Goal: Information Seeking & Learning: Learn about a topic

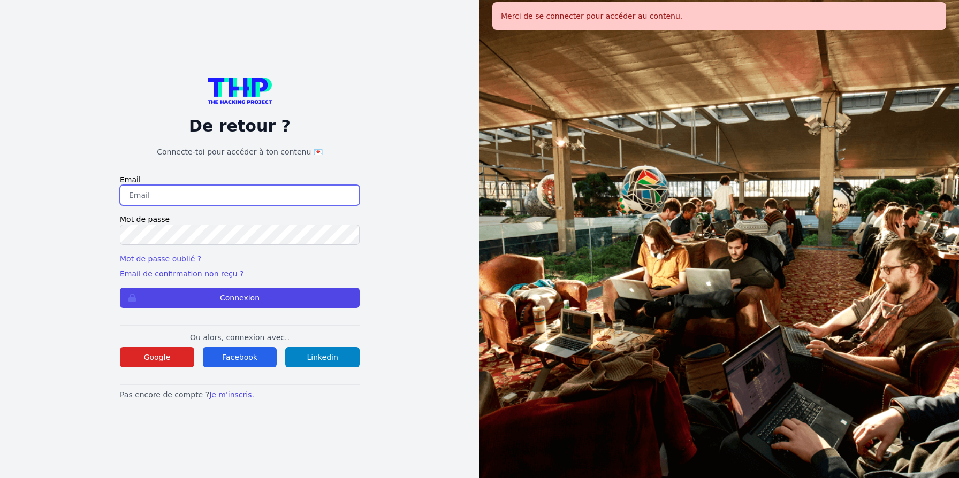
type input "jruelle@hotmail.fr"
click at [120, 288] on button "Connexion" at bounding box center [240, 298] width 240 height 20
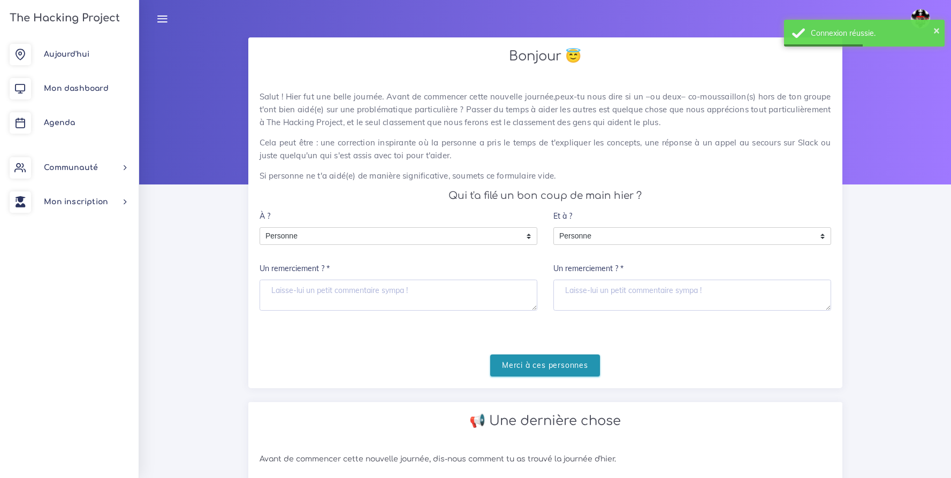
click at [560, 365] on input "Merci à ces personnes" at bounding box center [545, 366] width 110 height 22
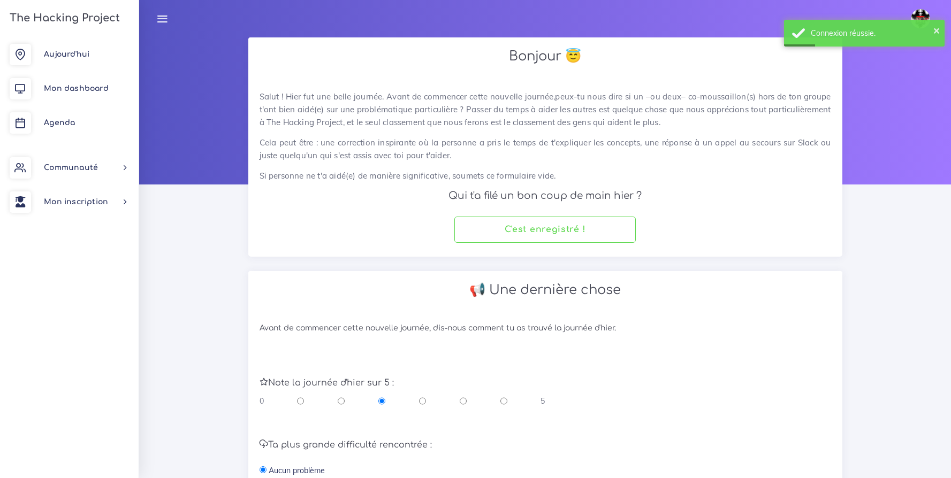
click at [505, 402] on input "radio" at bounding box center [503, 401] width 7 height 11
radio input "true"
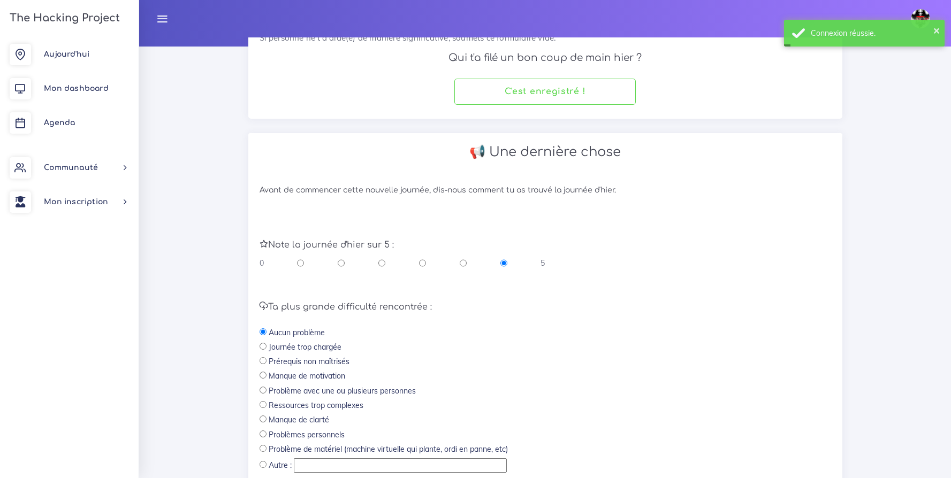
scroll to position [236, 0]
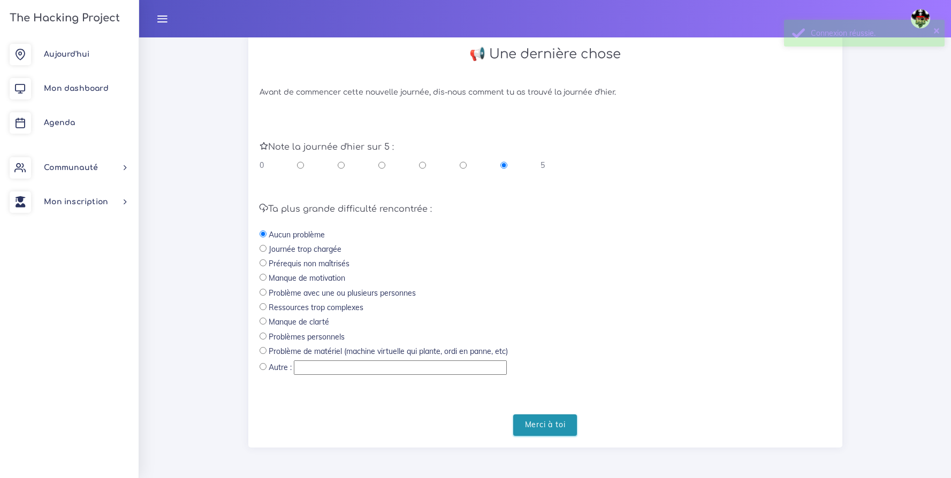
click at [537, 423] on input "Merci à toi" at bounding box center [545, 426] width 64 height 22
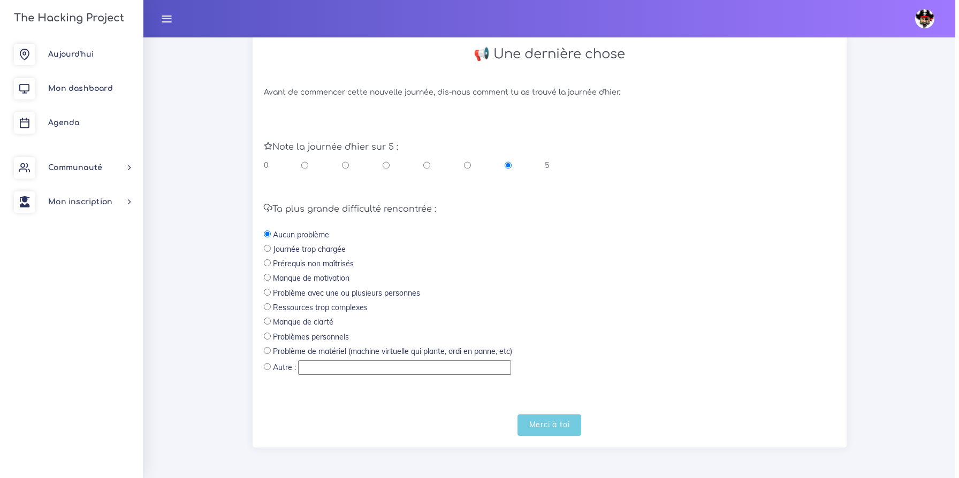
scroll to position [0, 0]
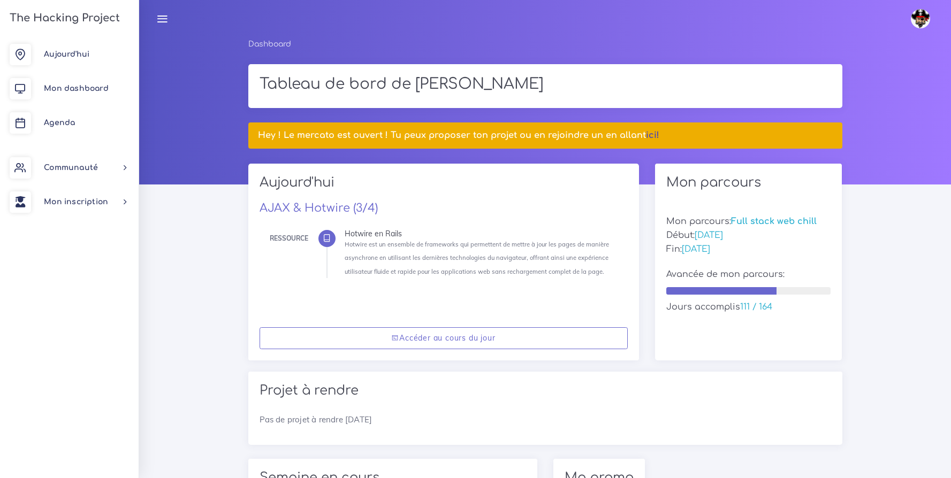
click at [650, 139] on link "ici!" at bounding box center [652, 136] width 13 height 10
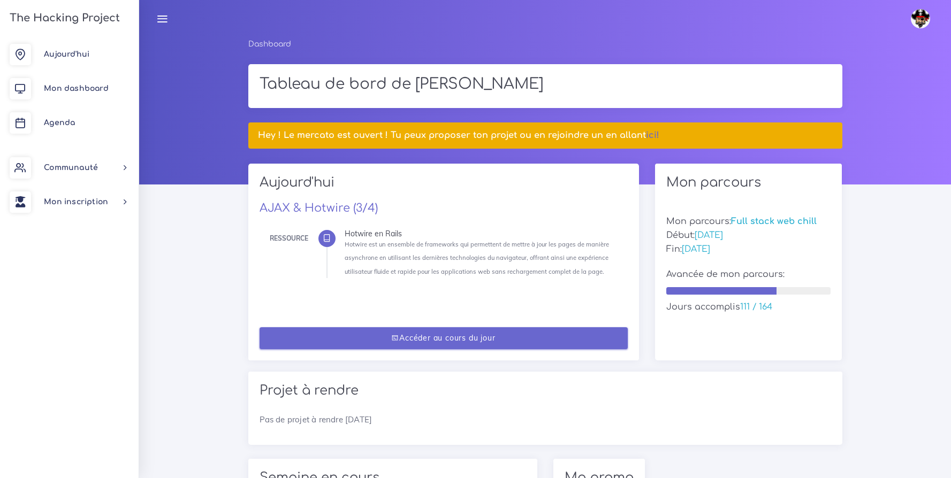
click at [527, 329] on link "Accéder au cours du jour" at bounding box center [444, 339] width 368 height 22
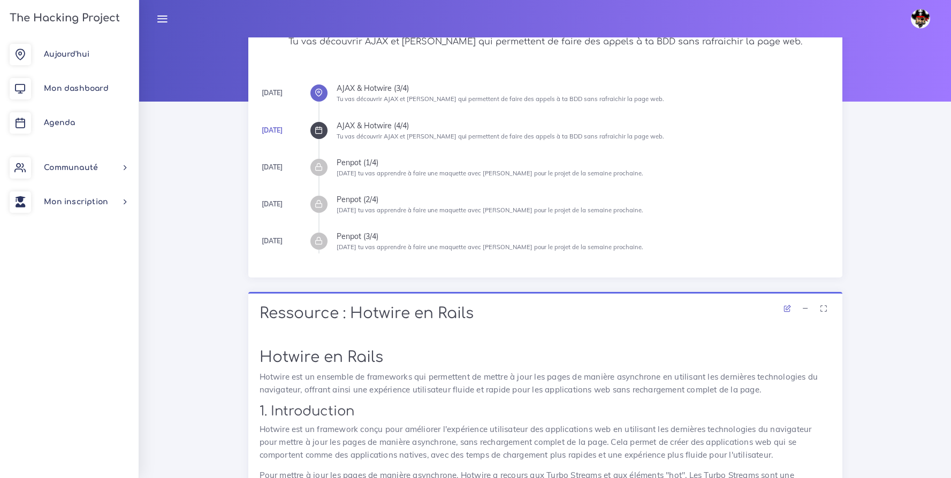
scroll to position [85, 0]
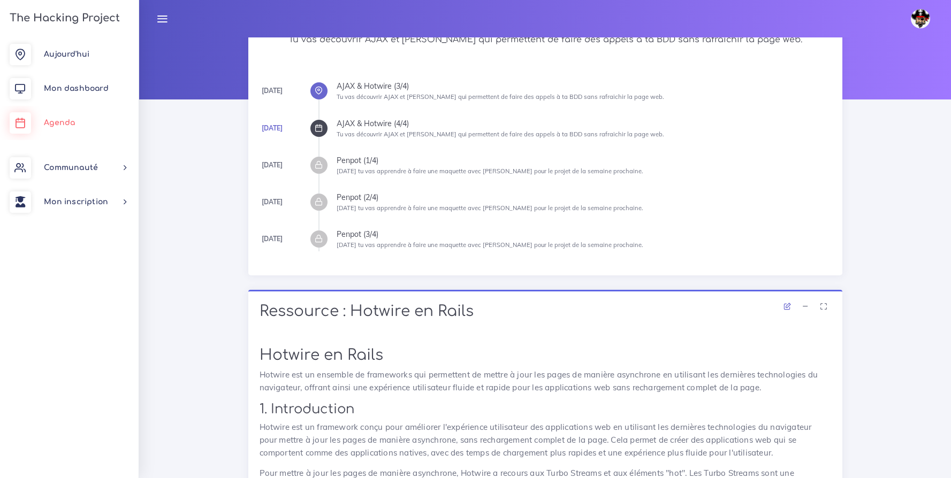
click at [75, 126] on link "Agenda" at bounding box center [69, 123] width 139 height 34
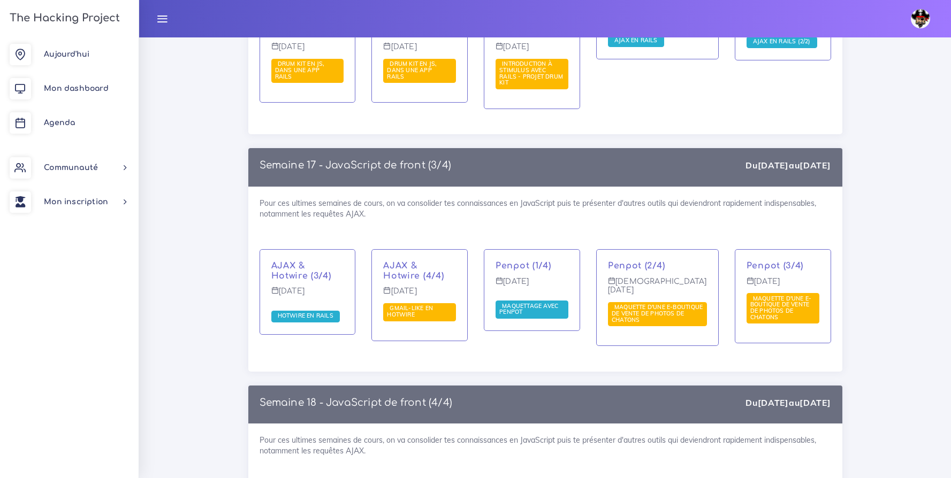
scroll to position [6482, 0]
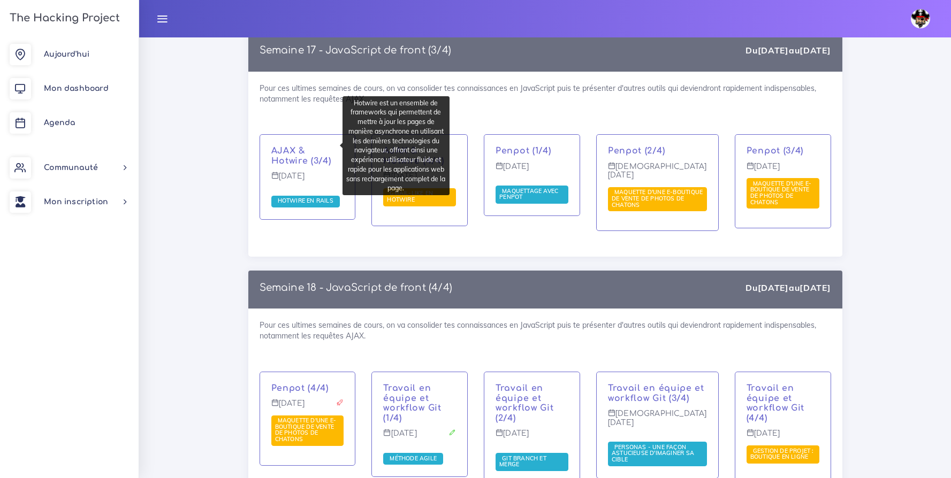
click at [312, 197] on span "Hotwire en Rails" at bounding box center [305, 200] width 61 height 7
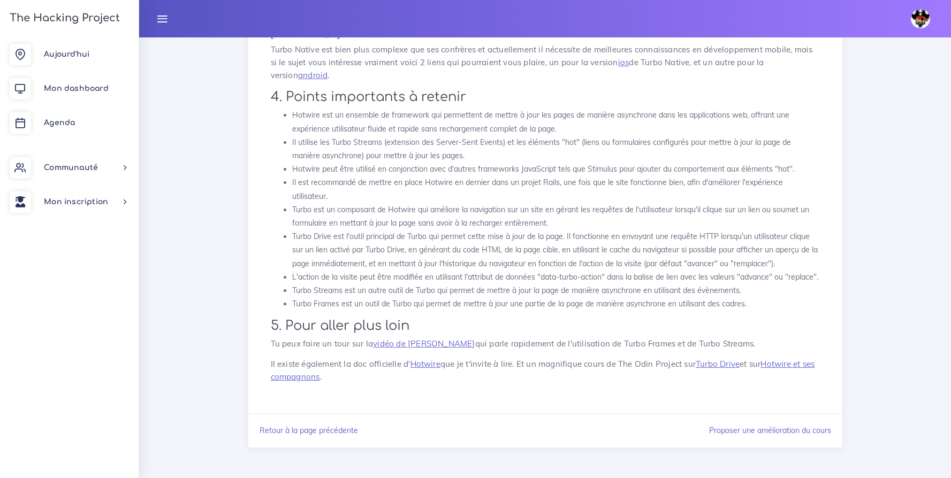
scroll to position [3111, 0]
click at [59, 121] on span "Agenda" at bounding box center [59, 123] width 31 height 8
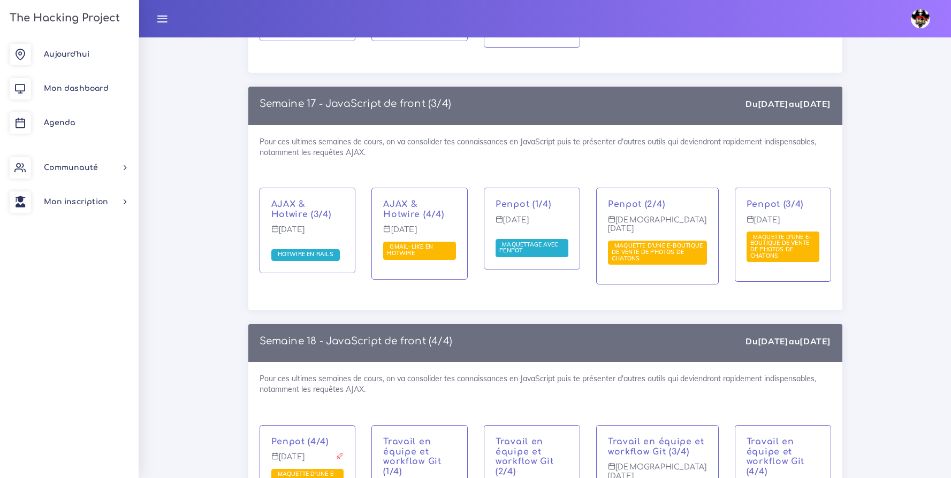
scroll to position [6427, 0]
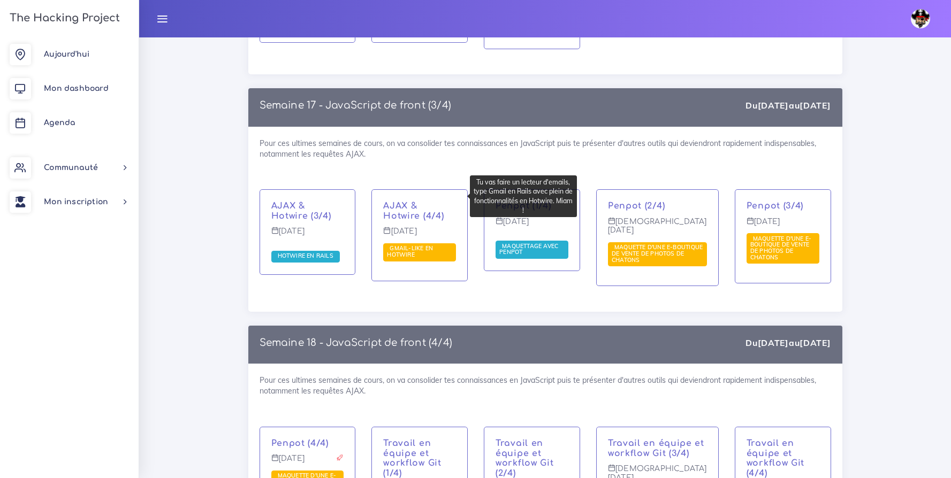
click at [422, 245] on span "Gmail-like en Hotwire" at bounding box center [410, 252] width 46 height 14
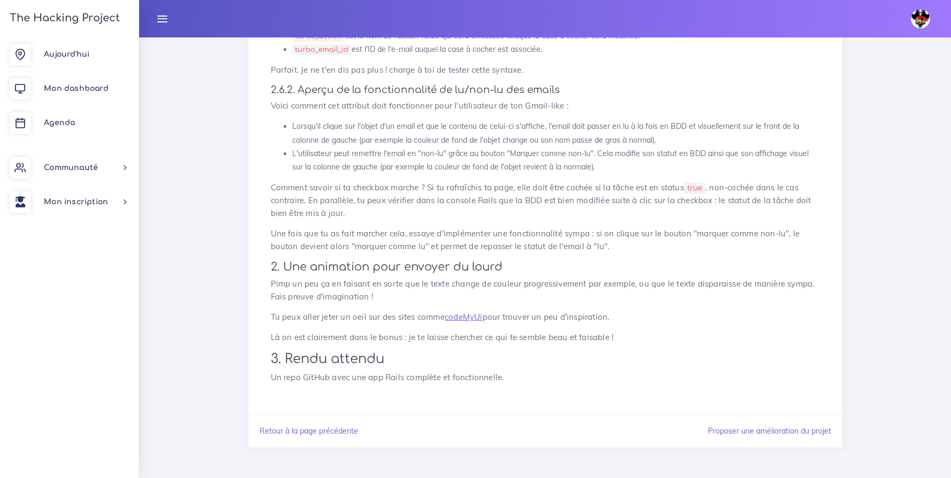
scroll to position [1305, 0]
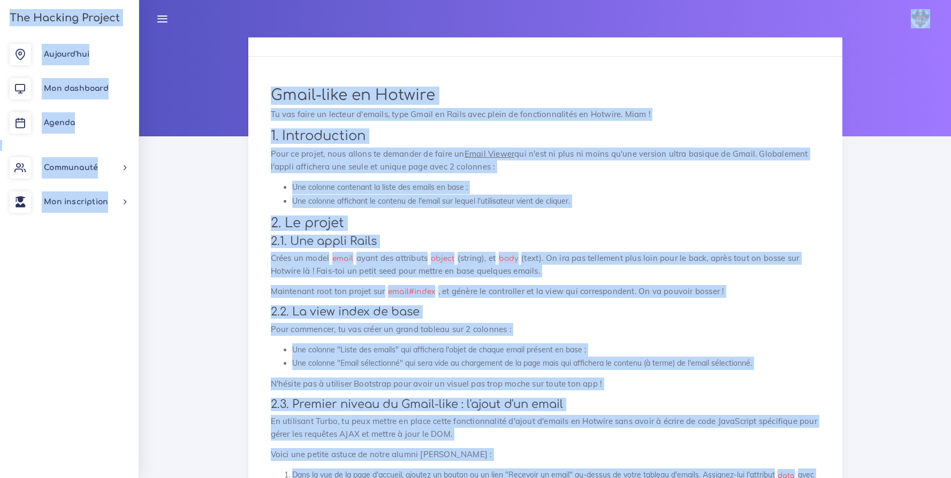
drag, startPoint x: 490, startPoint y: 374, endPoint x: 280, endPoint y: 3, distance: 425.8
click at [280, 3] on body "Johann Éditer profil Lier son compte Zone à risques Déconnexion The Hacking Pro…" at bounding box center [475, 191] width 951 height 478
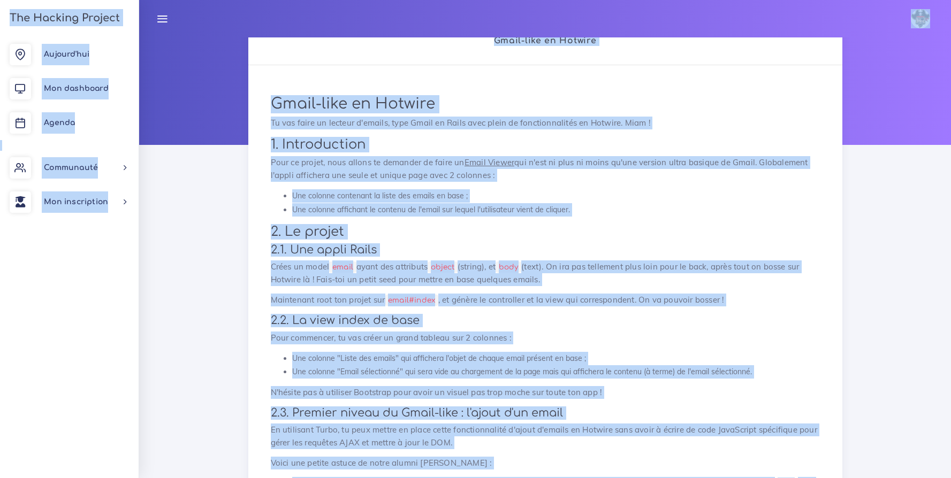
click at [344, 102] on h1 "Gmail-like en Hotwire" at bounding box center [545, 104] width 549 height 18
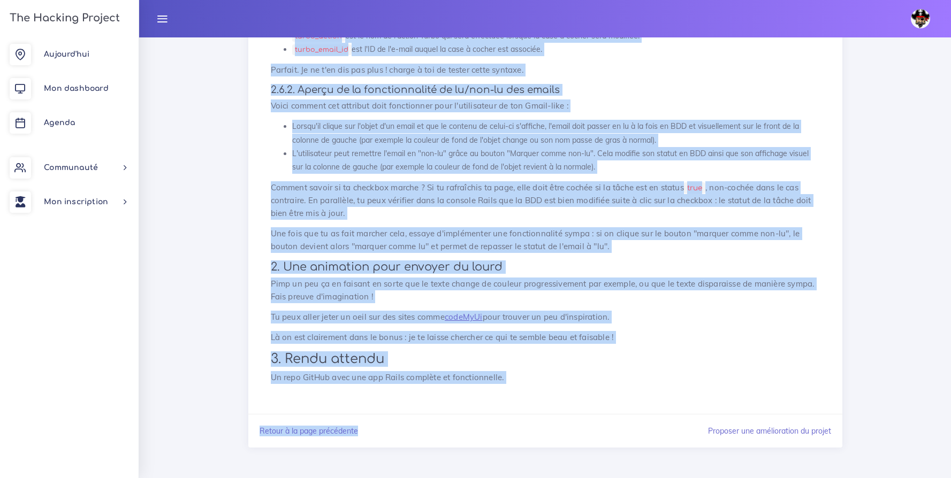
scroll to position [1305, 0]
drag, startPoint x: 270, startPoint y: 99, endPoint x: 508, endPoint y: 378, distance: 366.7
copy div "Gmail-like en Hotwire Tu vas faire un lecteur d'emails, type Gmail en Rails ave…"
